Goal: Navigation & Orientation: Find specific page/section

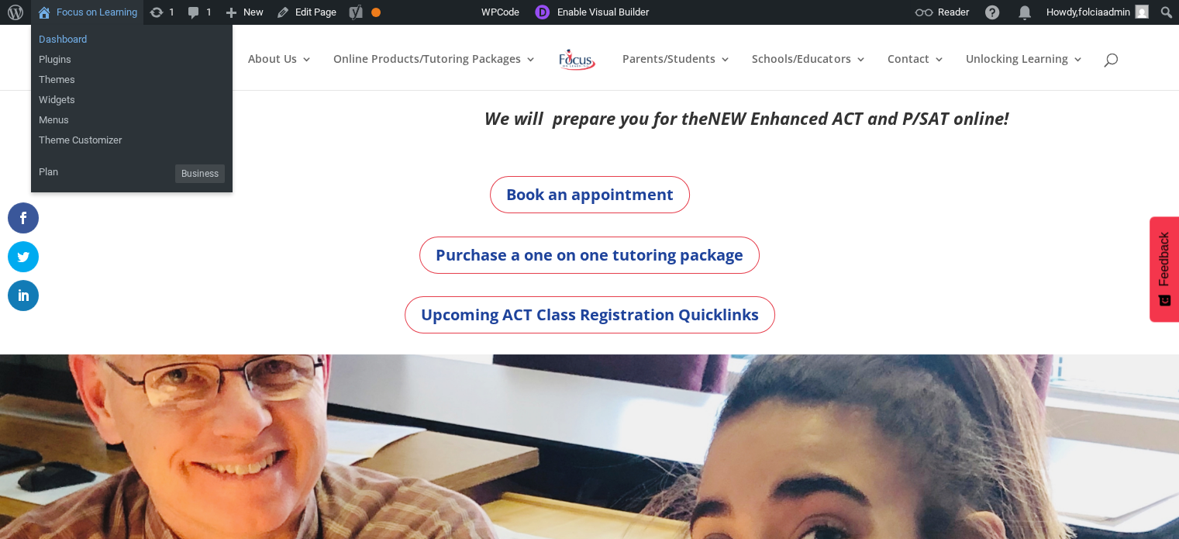
click at [50, 43] on link "Dashboard" at bounding box center [131, 39] width 201 height 20
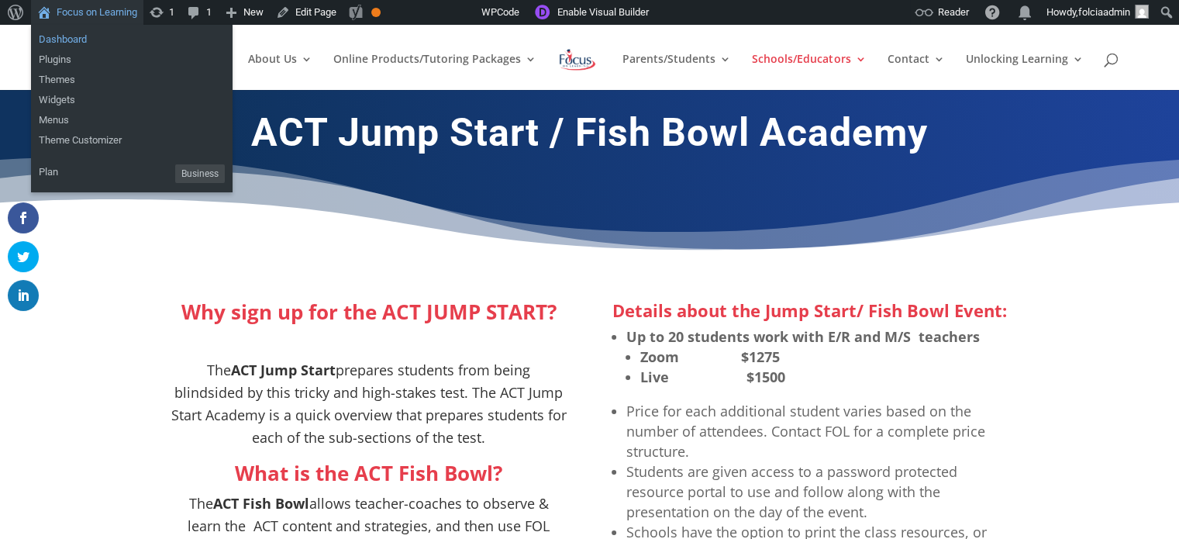
click at [64, 41] on link "Dashboard" at bounding box center [131, 39] width 201 height 20
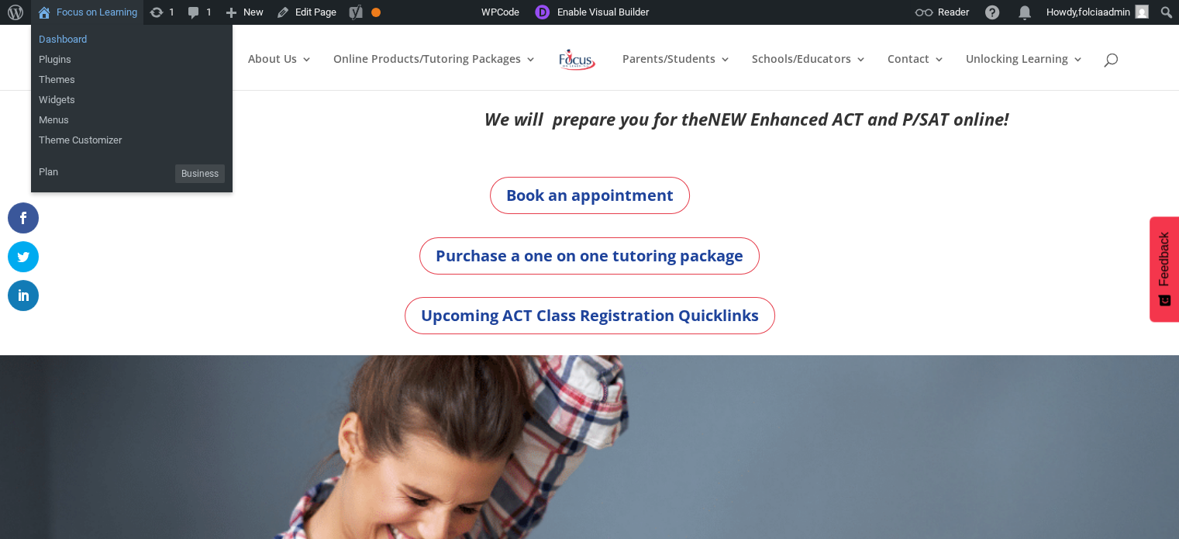
click at [73, 43] on link "Dashboard" at bounding box center [131, 39] width 201 height 20
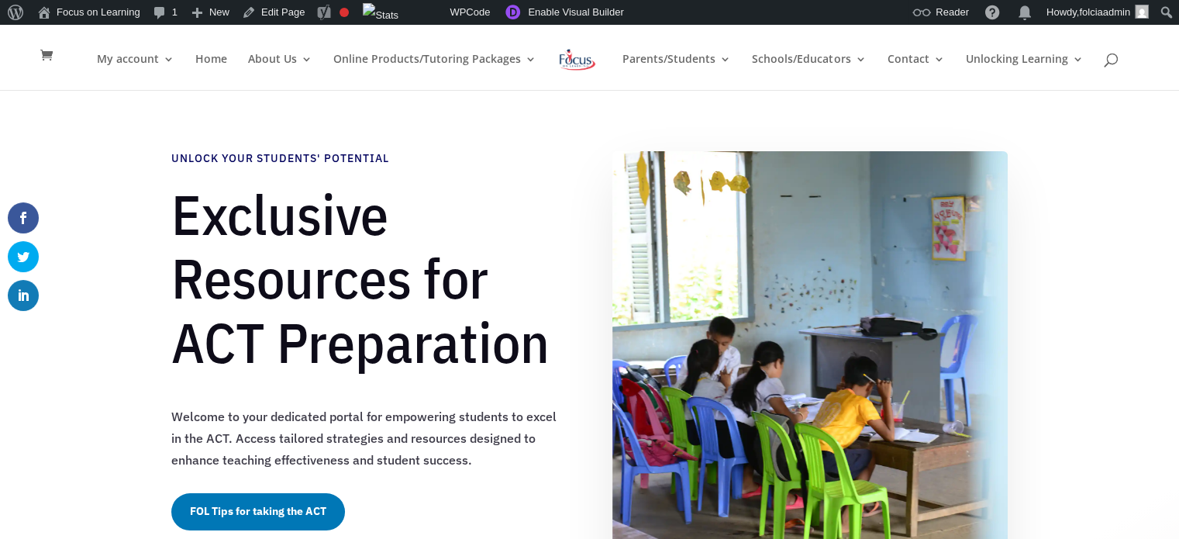
click at [274, 515] on link "FOL Tips for taking the ACT" at bounding box center [258, 511] width 174 height 37
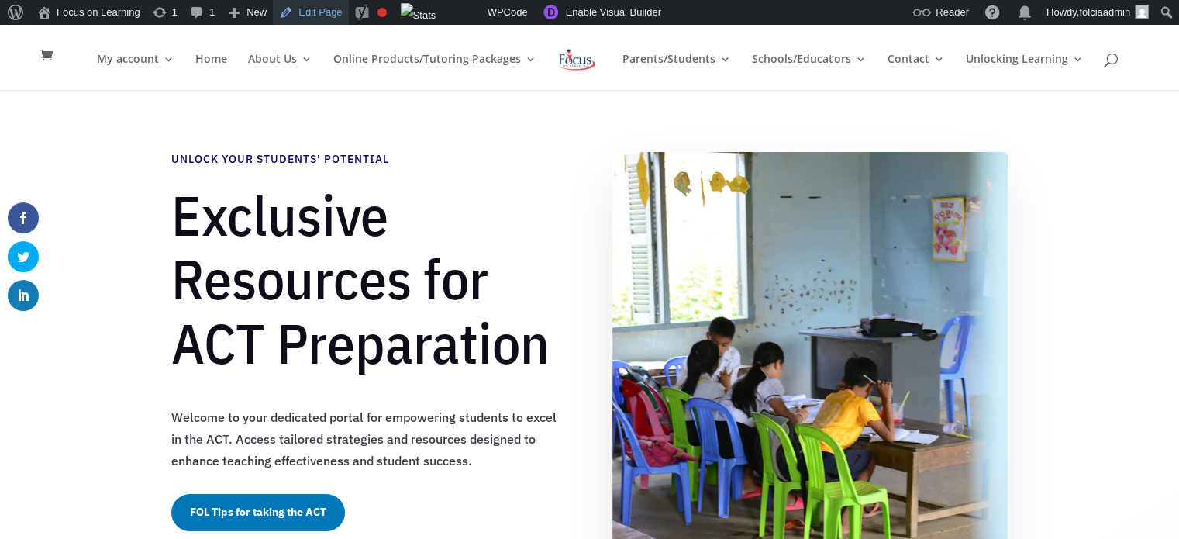
click at [310, 15] on link "Edit Page" at bounding box center [310, 12] width 75 height 25
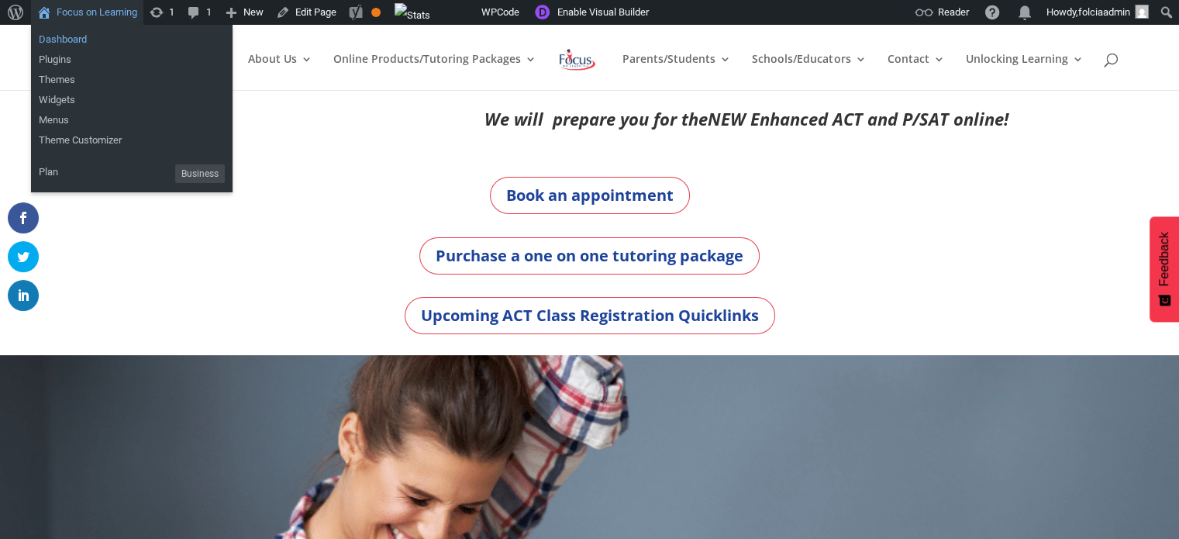
click at [57, 42] on link "Dashboard" at bounding box center [131, 39] width 201 height 20
